Goal: Find contact information: Find contact information

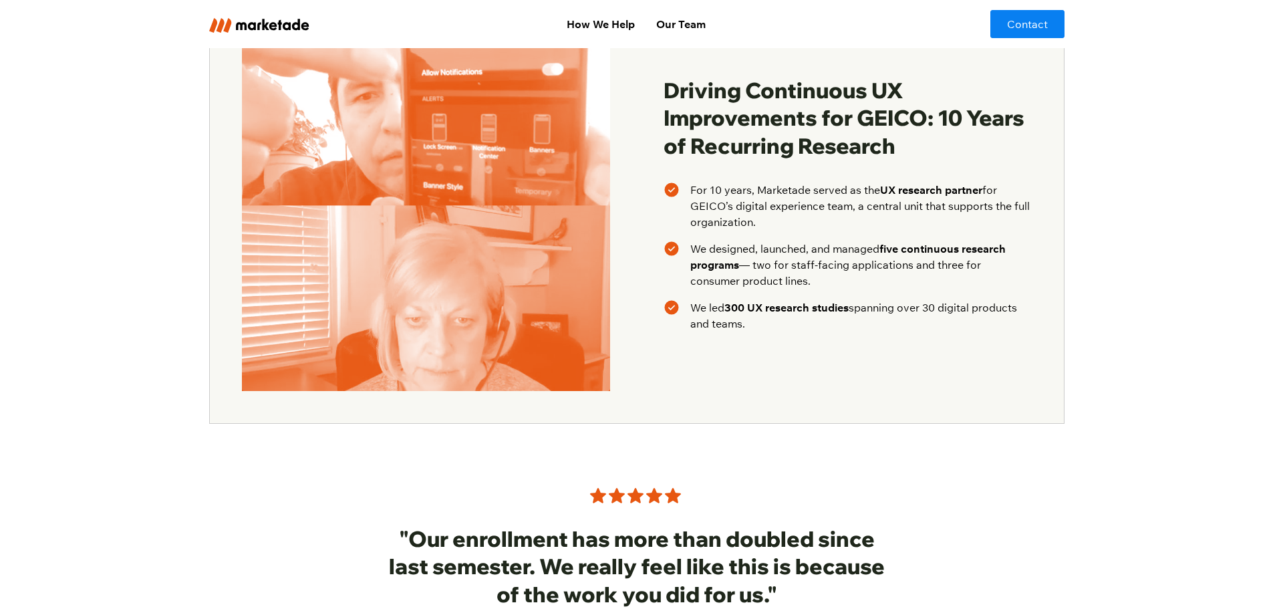
scroll to position [1892, 0]
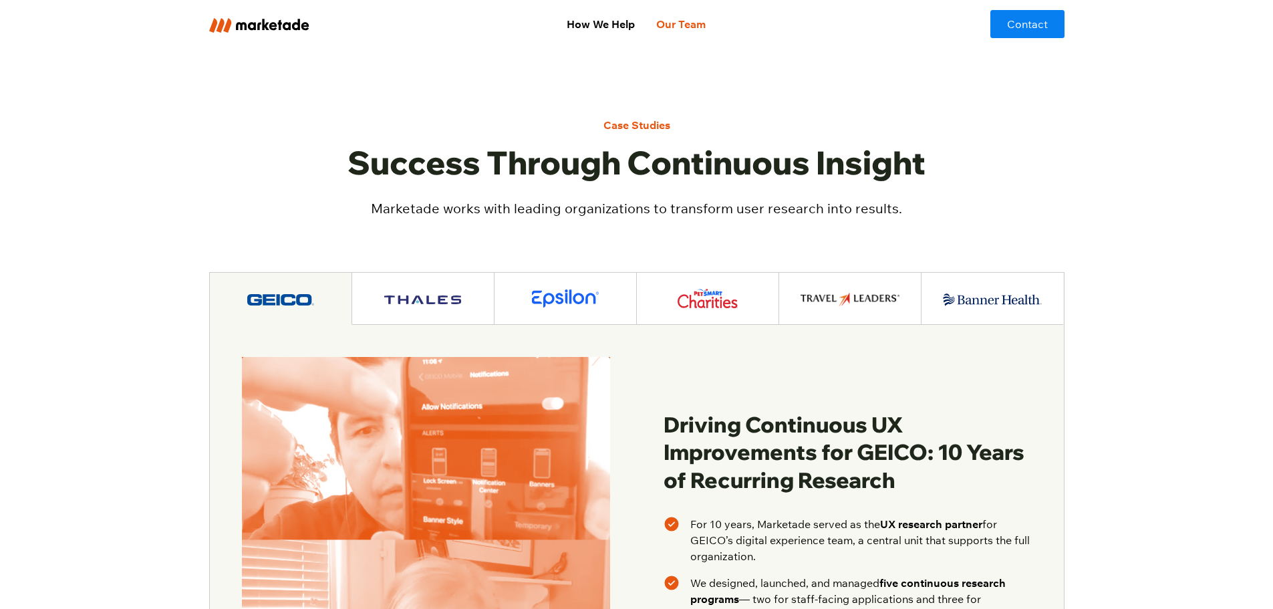
click at [691, 22] on link "Our Team" at bounding box center [681, 24] width 71 height 27
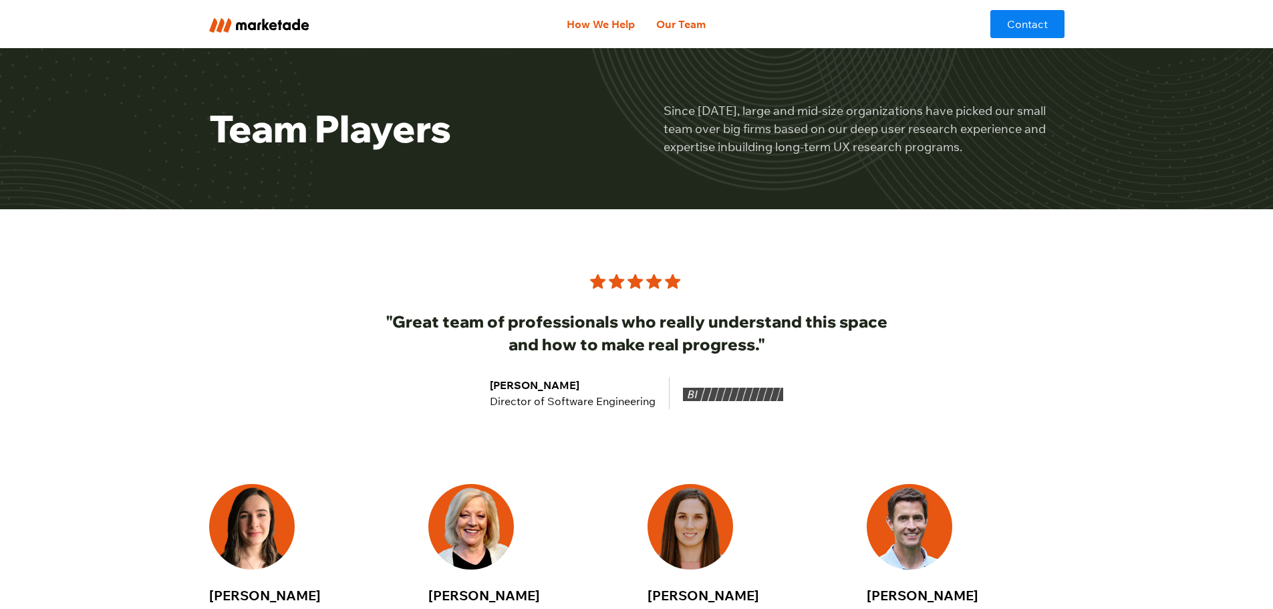
click at [614, 25] on link "How We Help" at bounding box center [601, 24] width 90 height 27
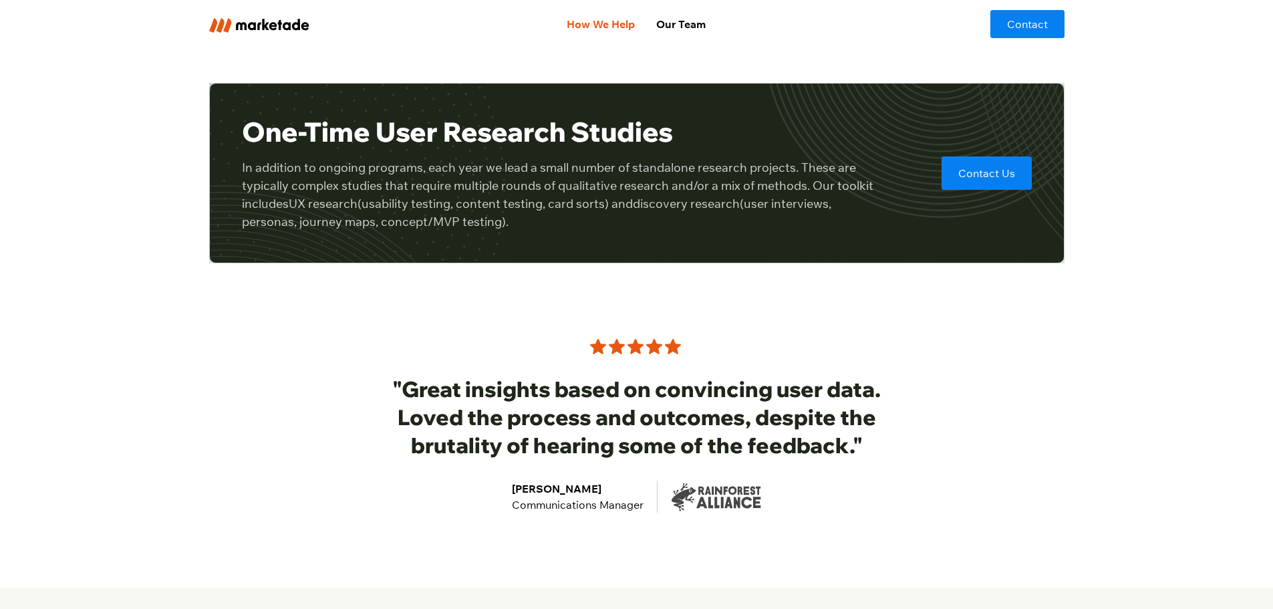
scroll to position [4078, 0]
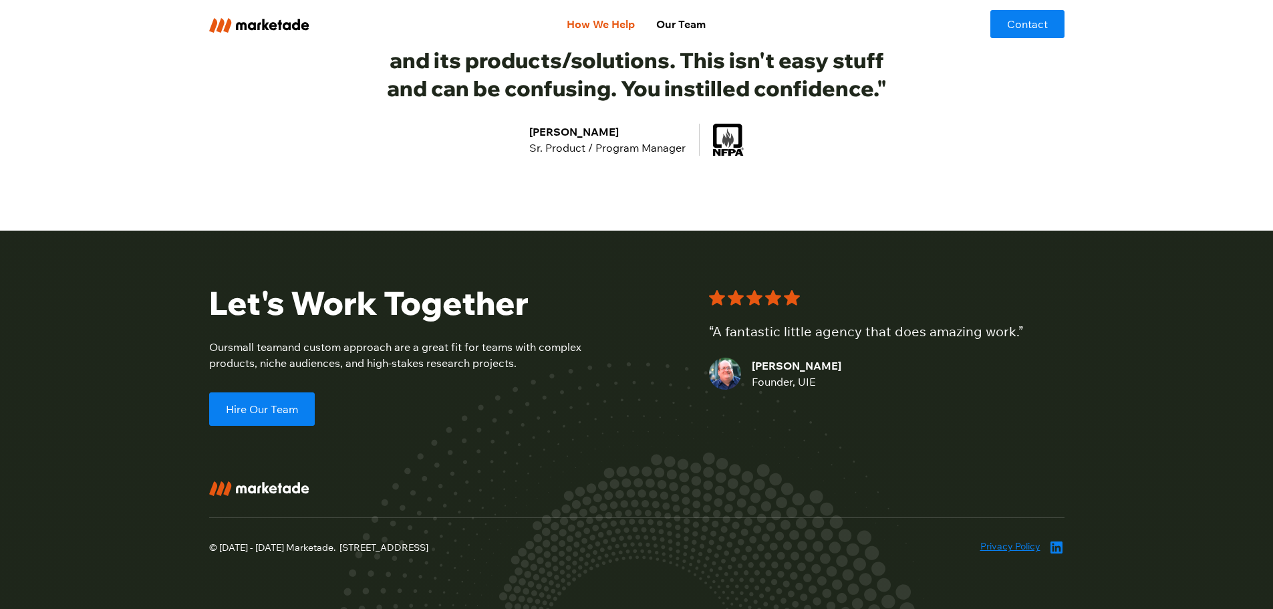
drag, startPoint x: 1034, startPoint y: 361, endPoint x: 938, endPoint y: 640, distance: 295.5
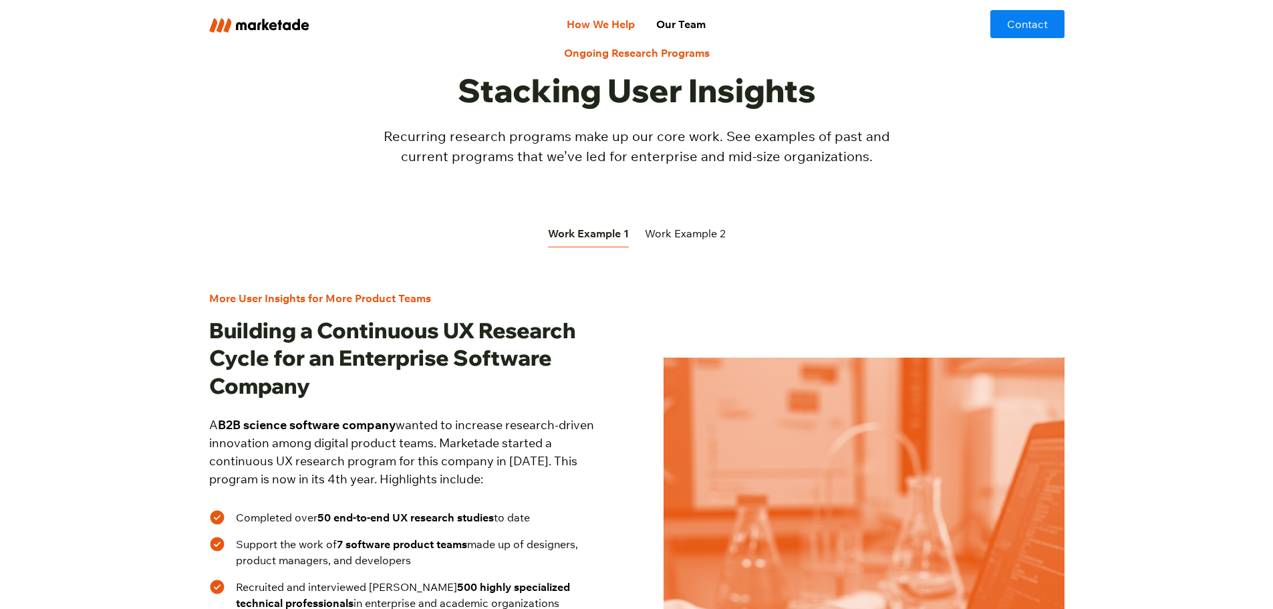
scroll to position [0, 0]
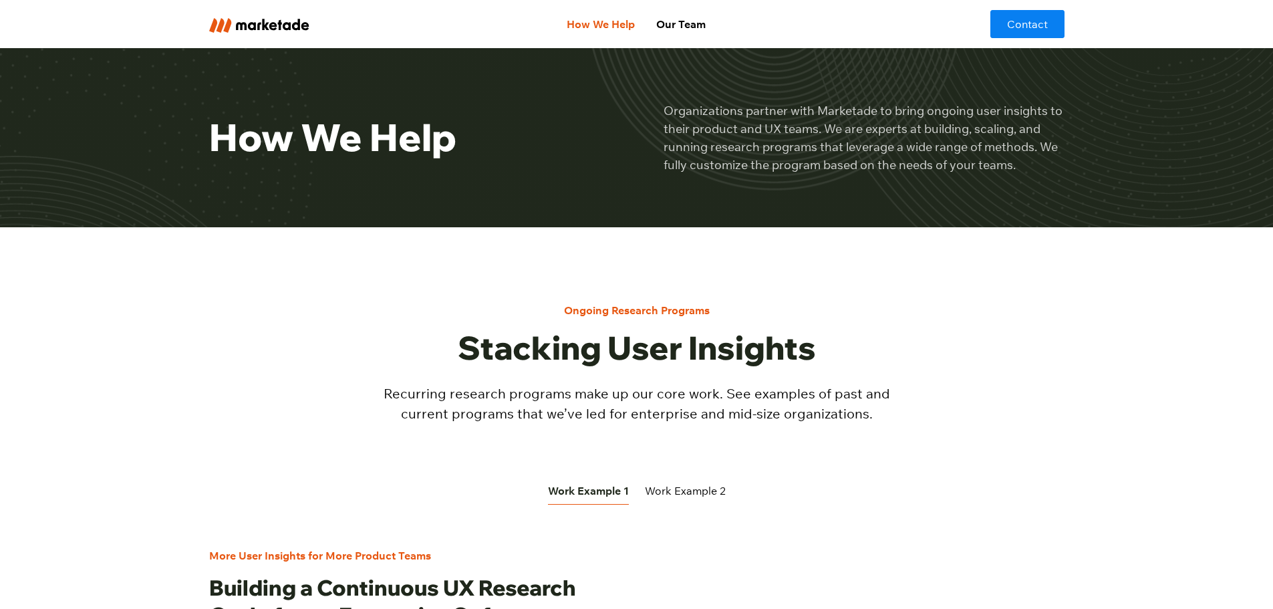
drag, startPoint x: 624, startPoint y: 521, endPoint x: 735, endPoint y: 37, distance: 496.5
click at [713, 489] on div "Work Example 2" at bounding box center [685, 491] width 81 height 16
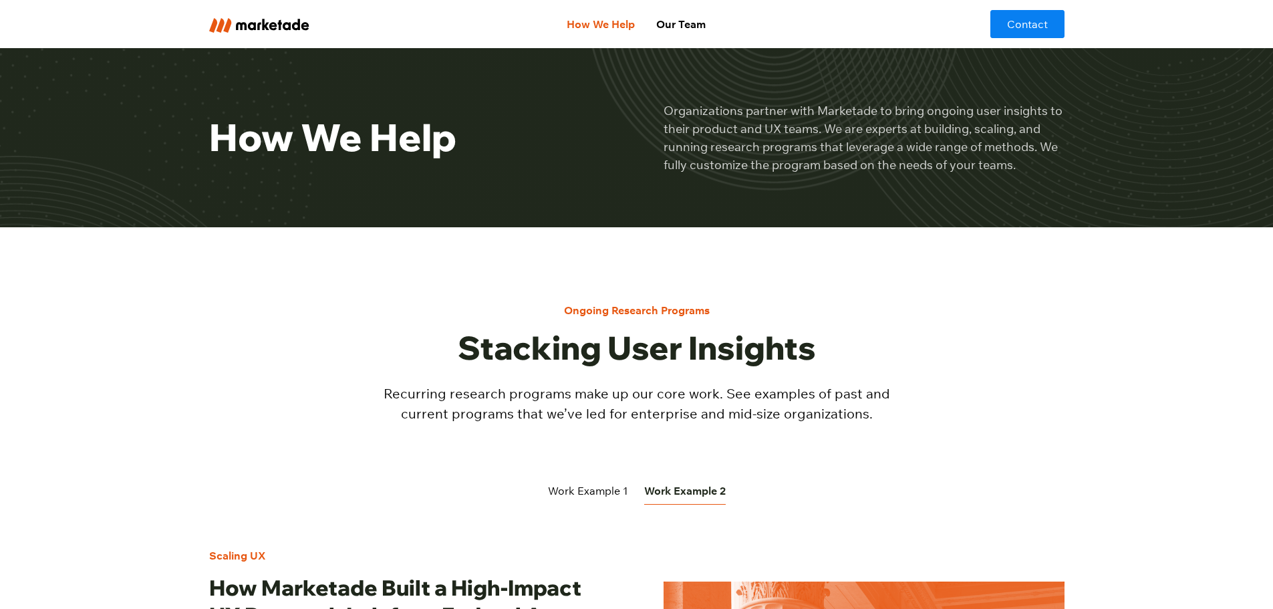
drag, startPoint x: 1035, startPoint y: 411, endPoint x: 1080, endPoint y: 52, distance: 361.8
drag, startPoint x: 1041, startPoint y: 7, endPoint x: 1046, endPoint y: 24, distance: 18.0
click at [1040, 7] on div "How We Help Our Team Contact" at bounding box center [636, 24] width 1273 height 48
click at [1046, 25] on link "Contact" at bounding box center [1028, 24] width 74 height 28
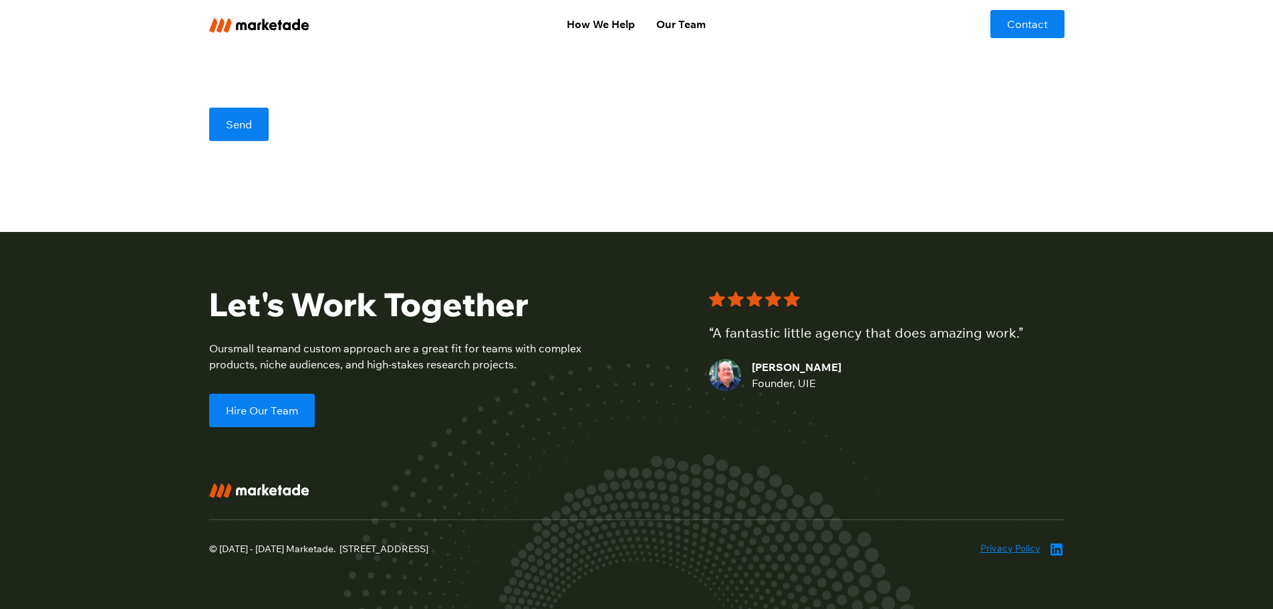
scroll to position [894, 0]
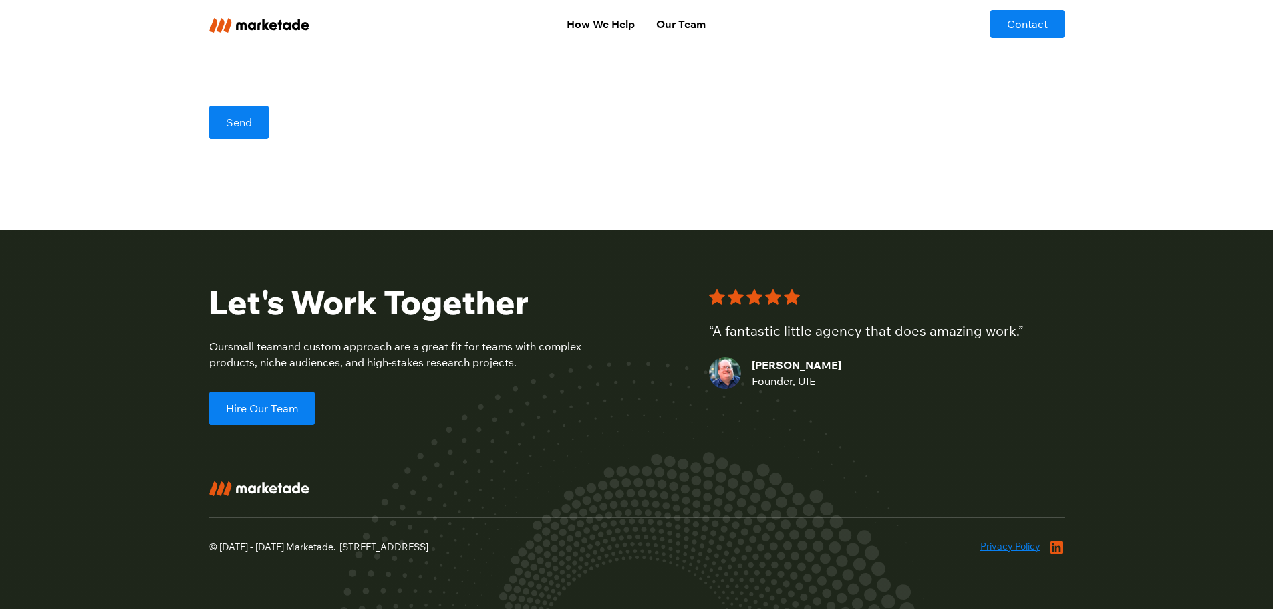
click at [1063, 547] on icon at bounding box center [1057, 547] width 16 height 16
